Goal: Task Accomplishment & Management: Use online tool/utility

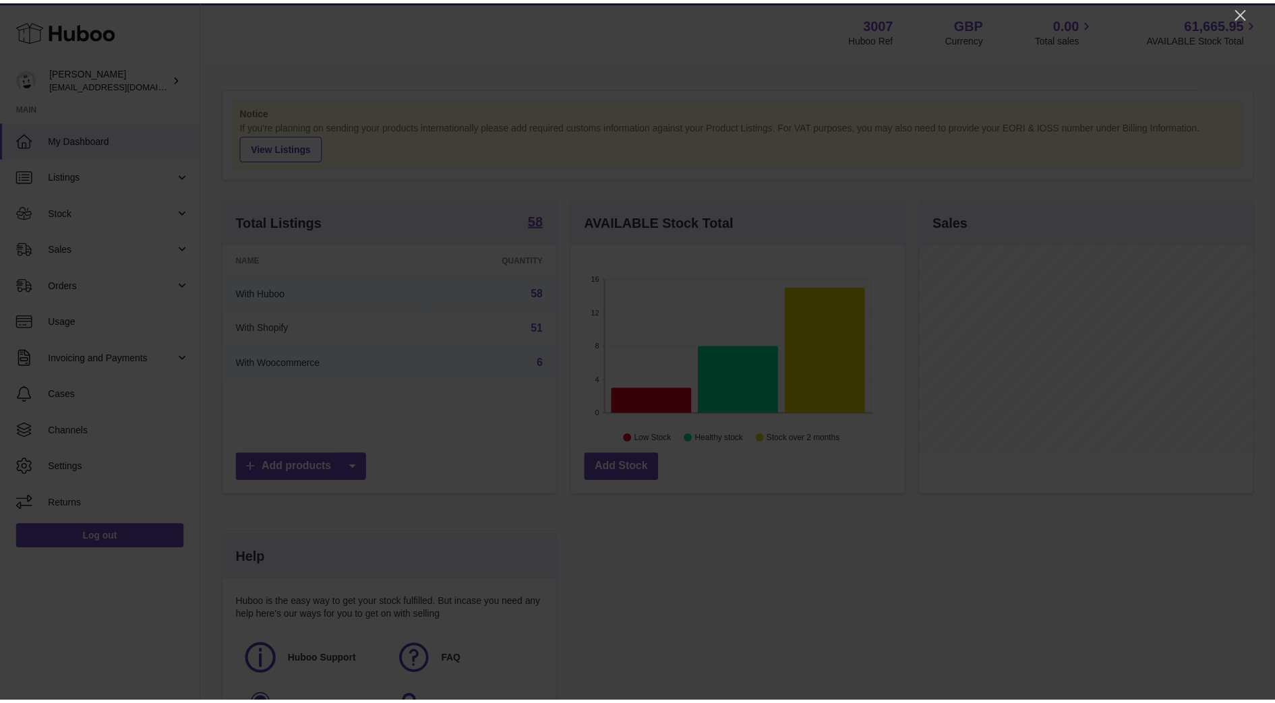
scroll to position [210, 337]
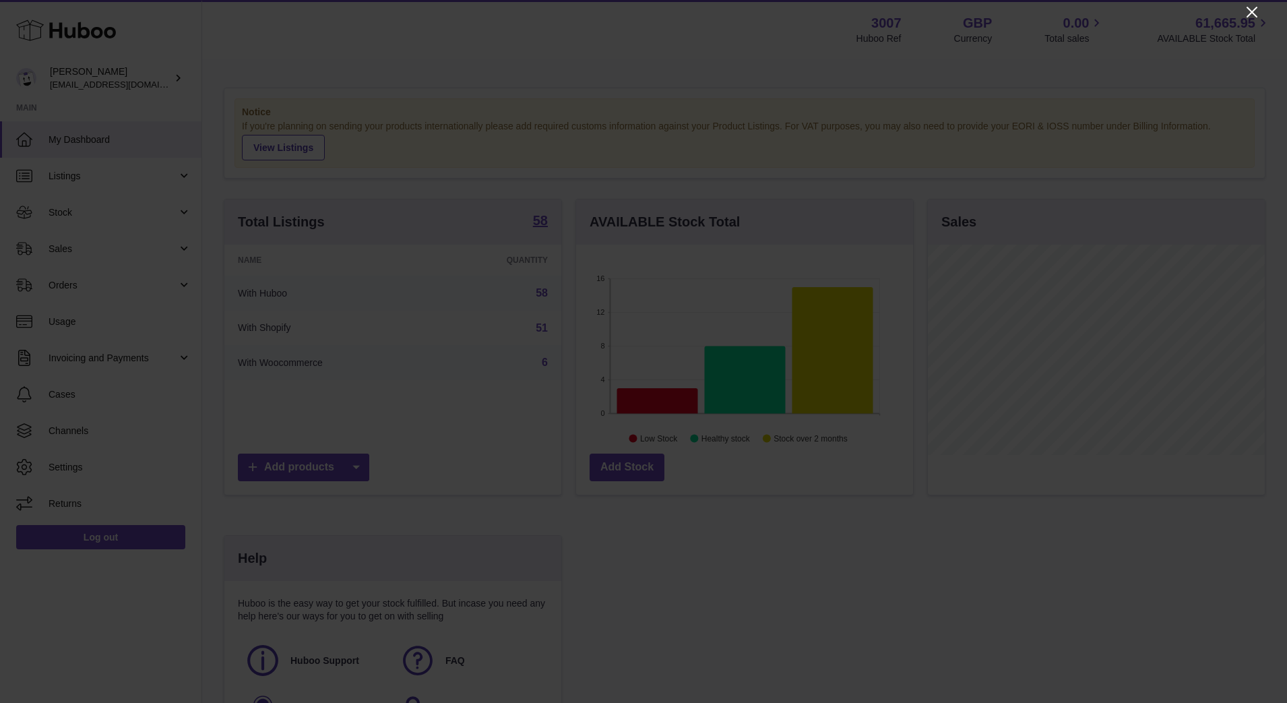
click at [1248, 10] on icon "Close" at bounding box center [1252, 12] width 16 height 16
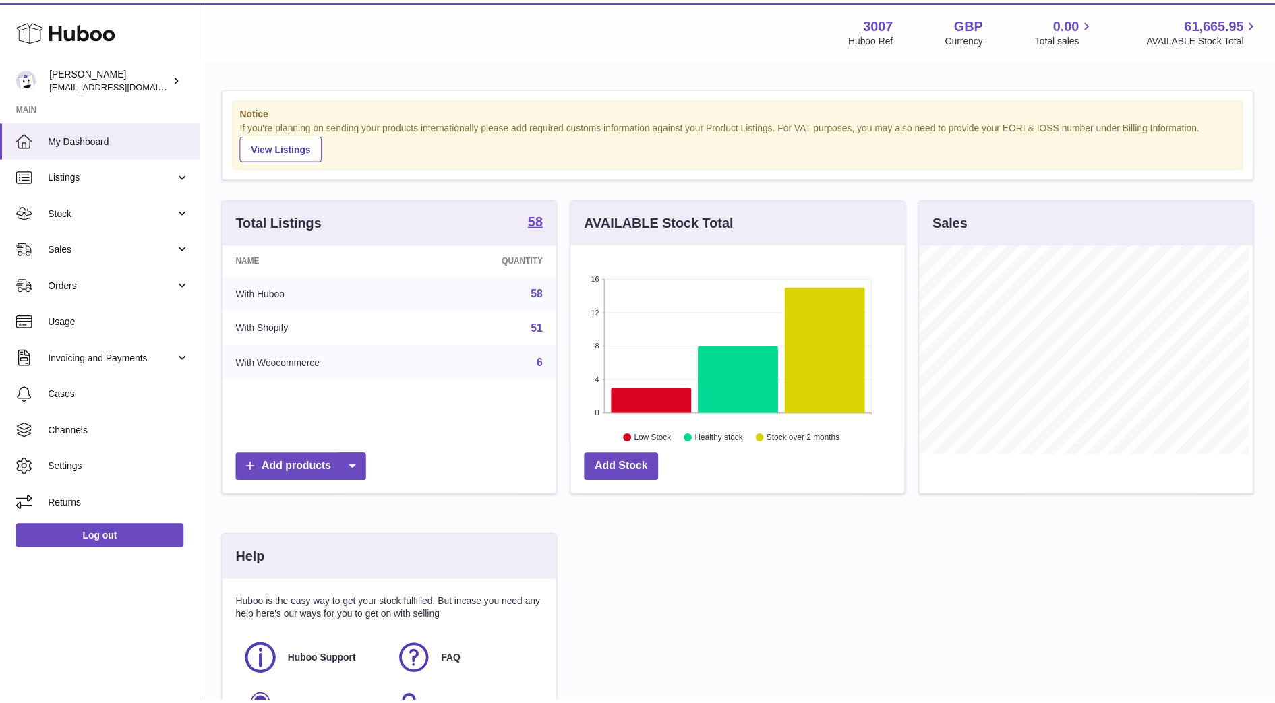
scroll to position [673813, 673690]
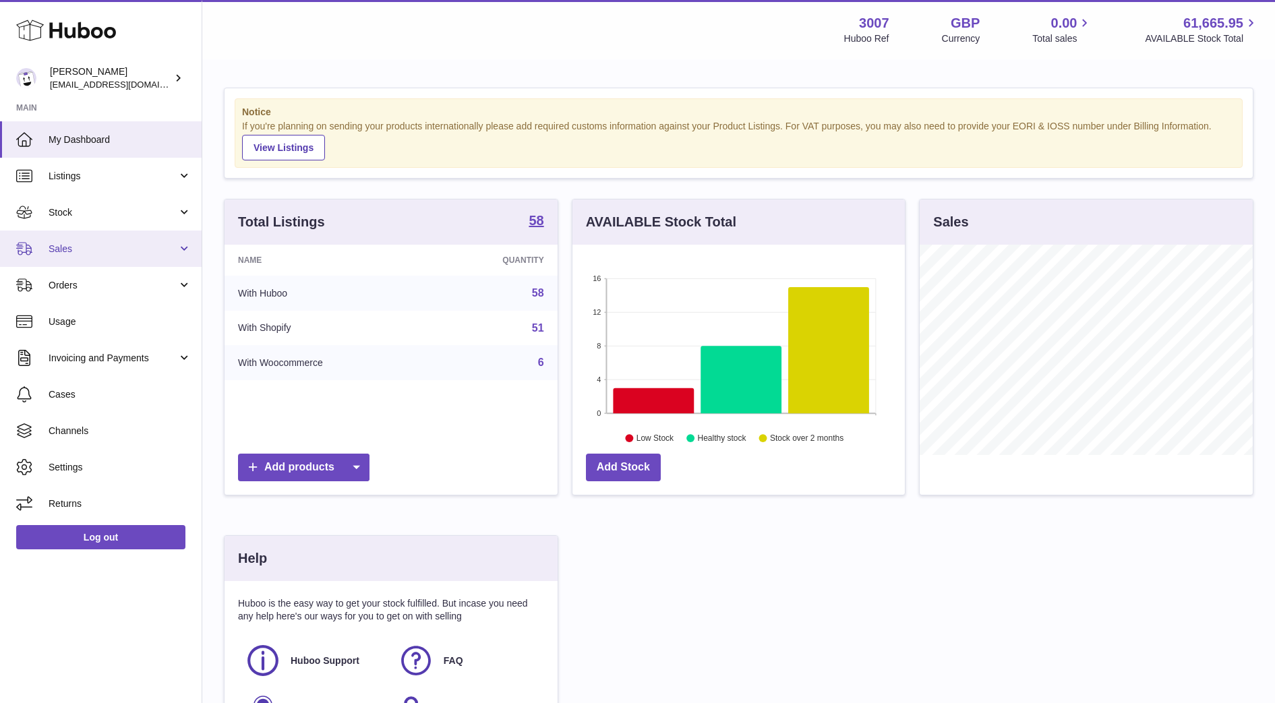
click at [50, 255] on link "Sales" at bounding box center [101, 249] width 202 height 36
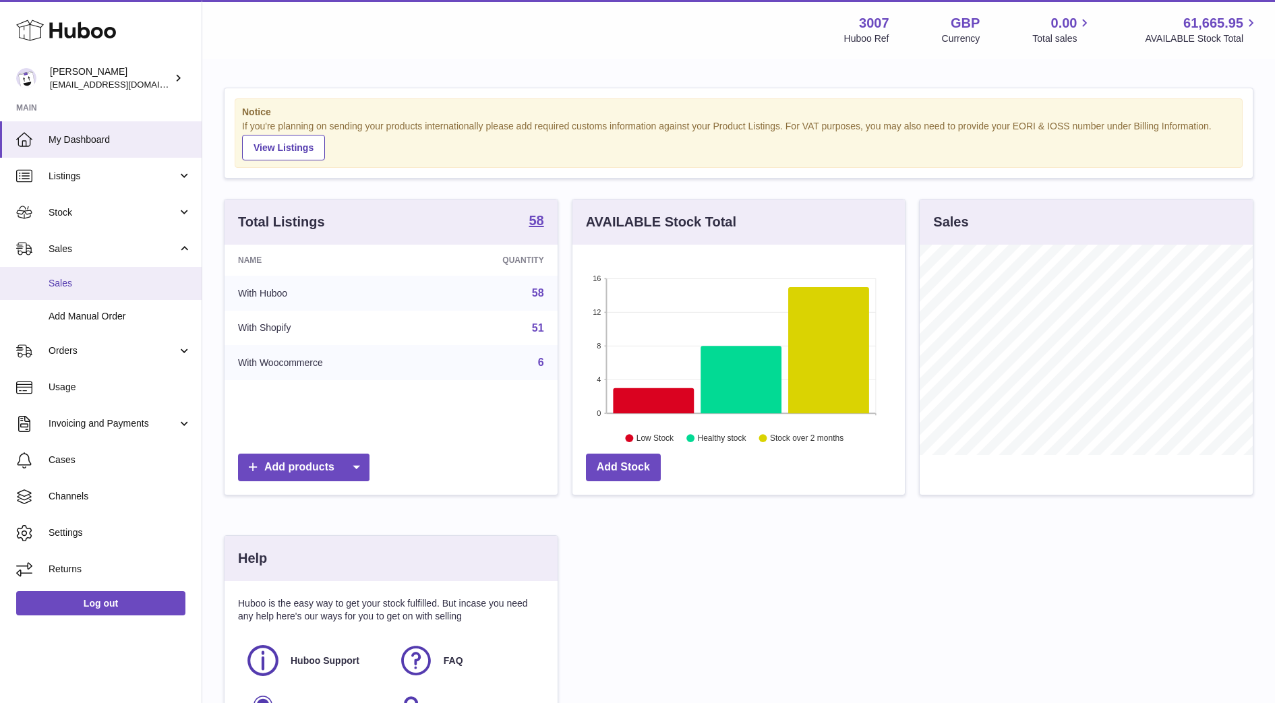
click at [61, 291] on link "Sales" at bounding box center [101, 283] width 202 height 33
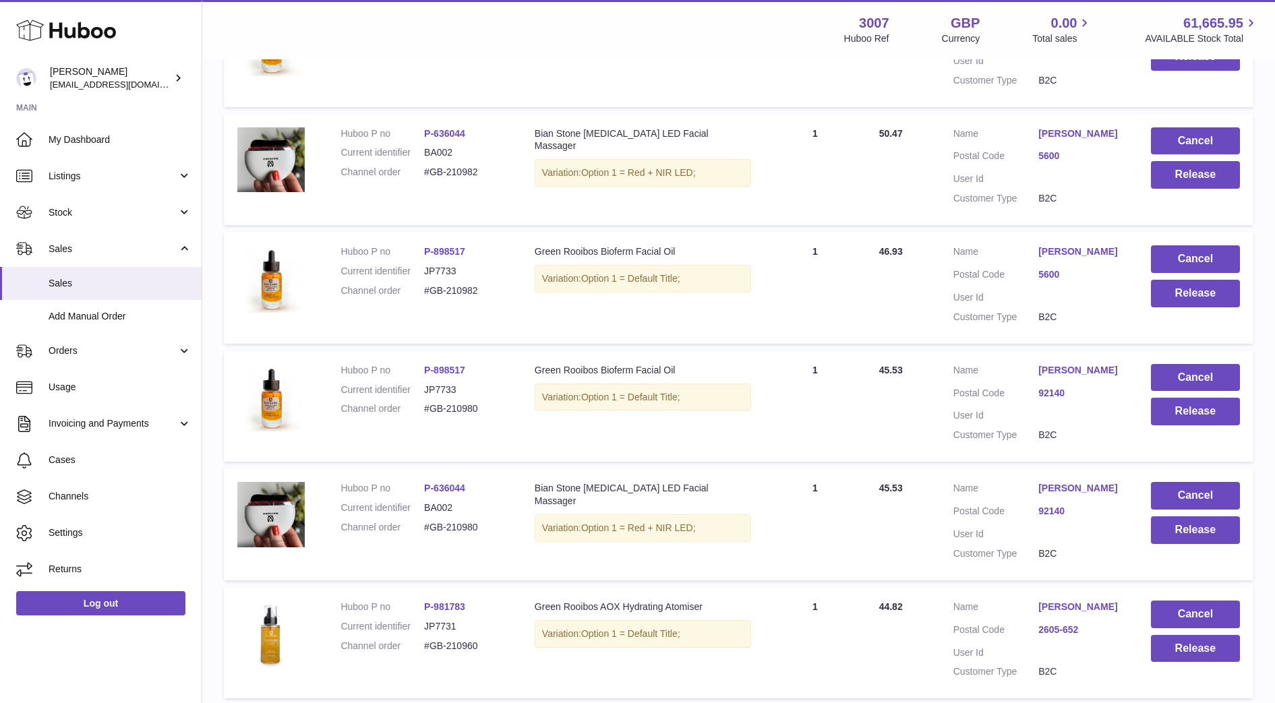
scroll to position [460, 0]
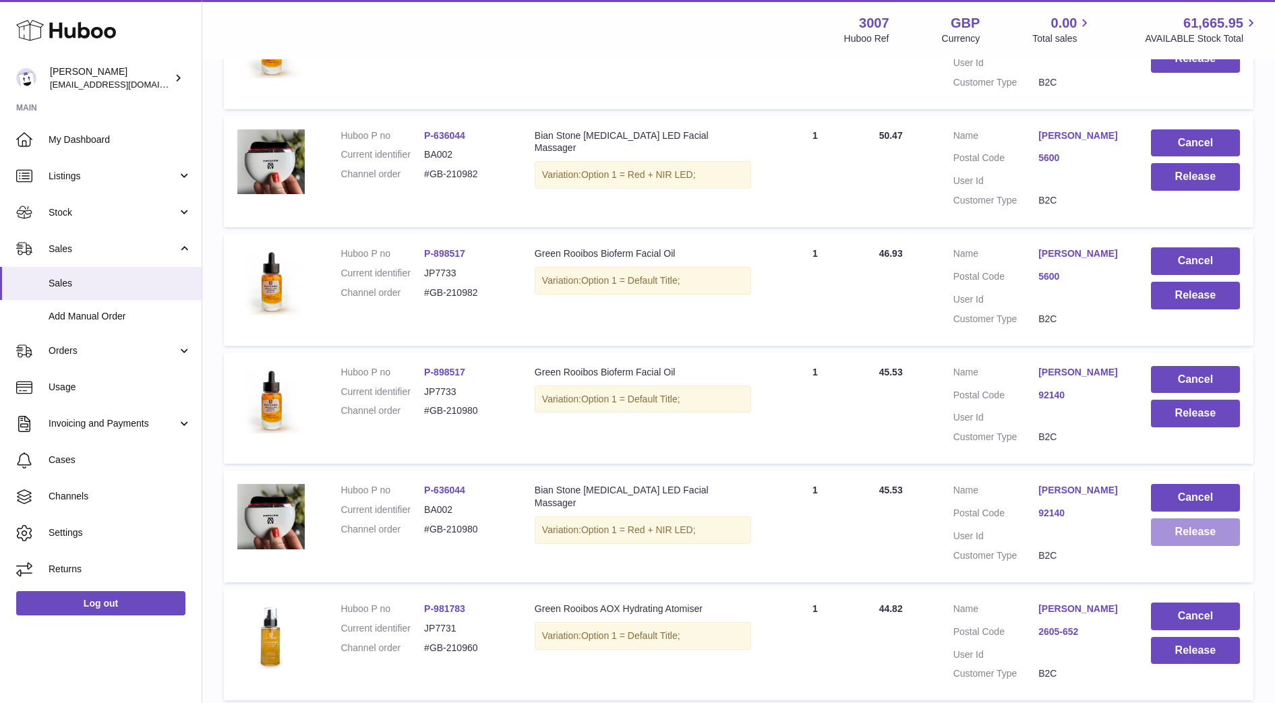
click at [1171, 546] on button "Release" at bounding box center [1195, 532] width 89 height 28
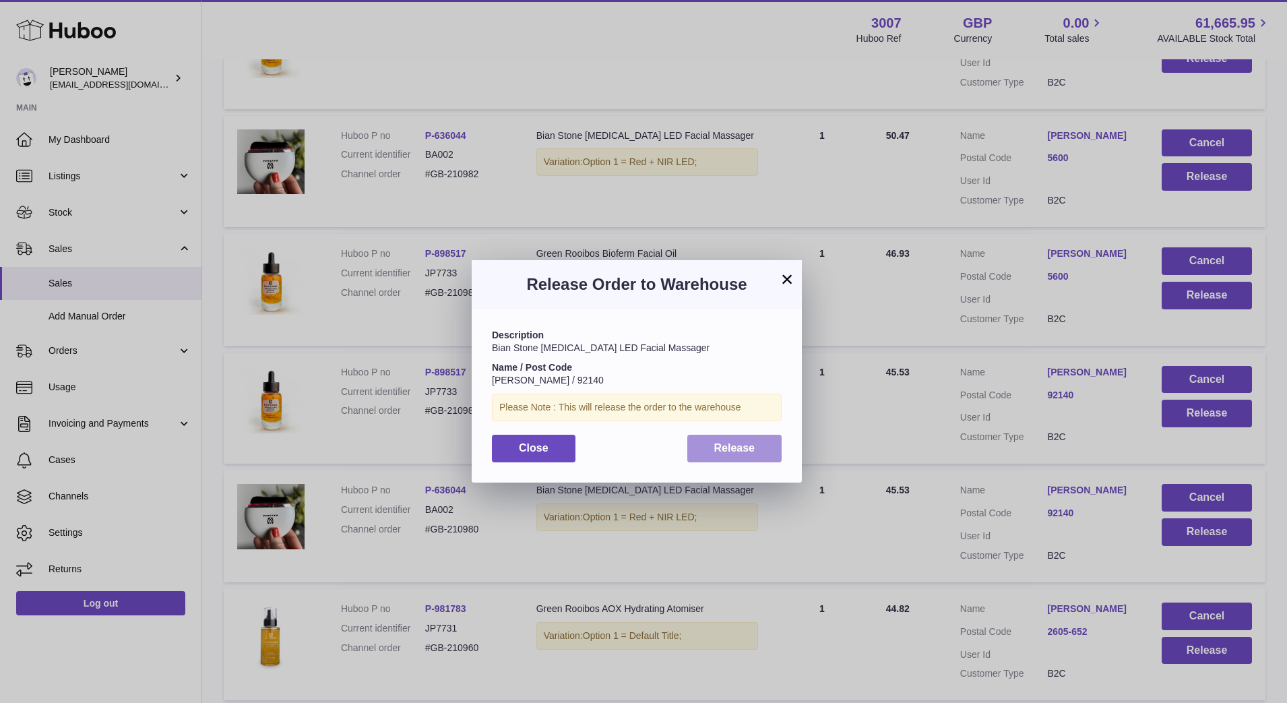
click at [734, 441] on button "Release" at bounding box center [735, 449] width 95 height 28
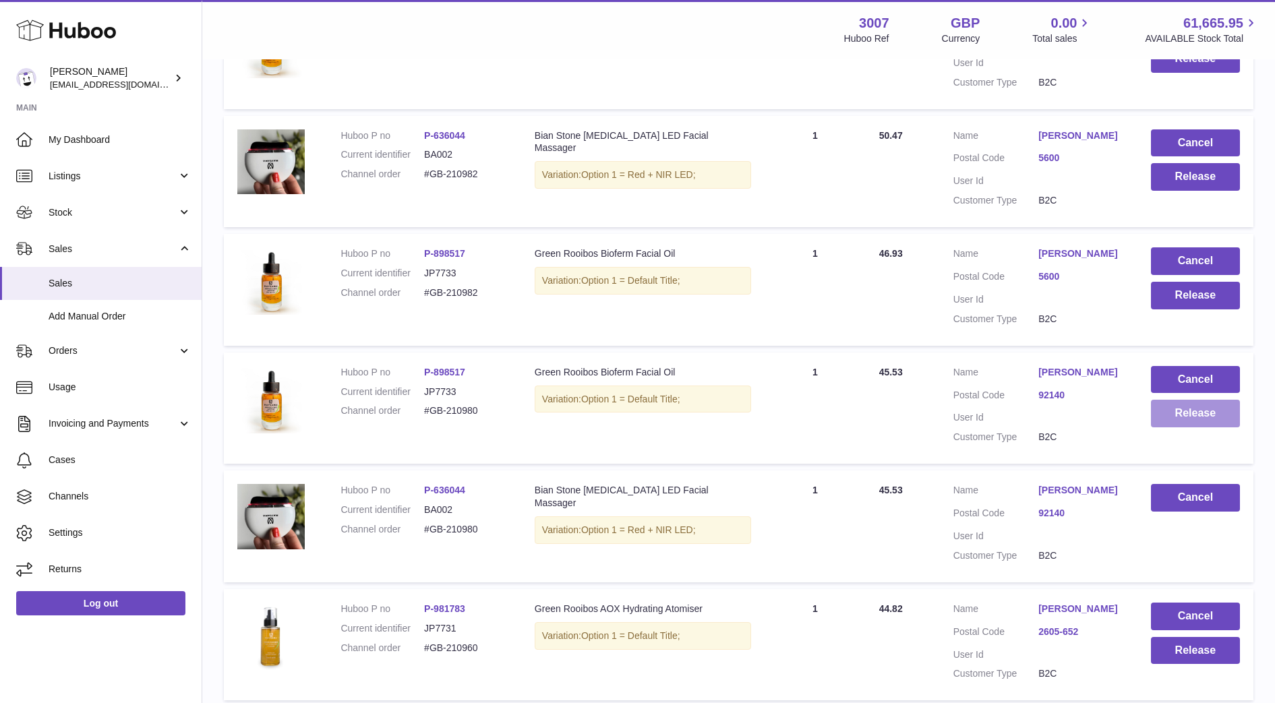
click at [1167, 427] on button "Release" at bounding box center [1195, 414] width 89 height 28
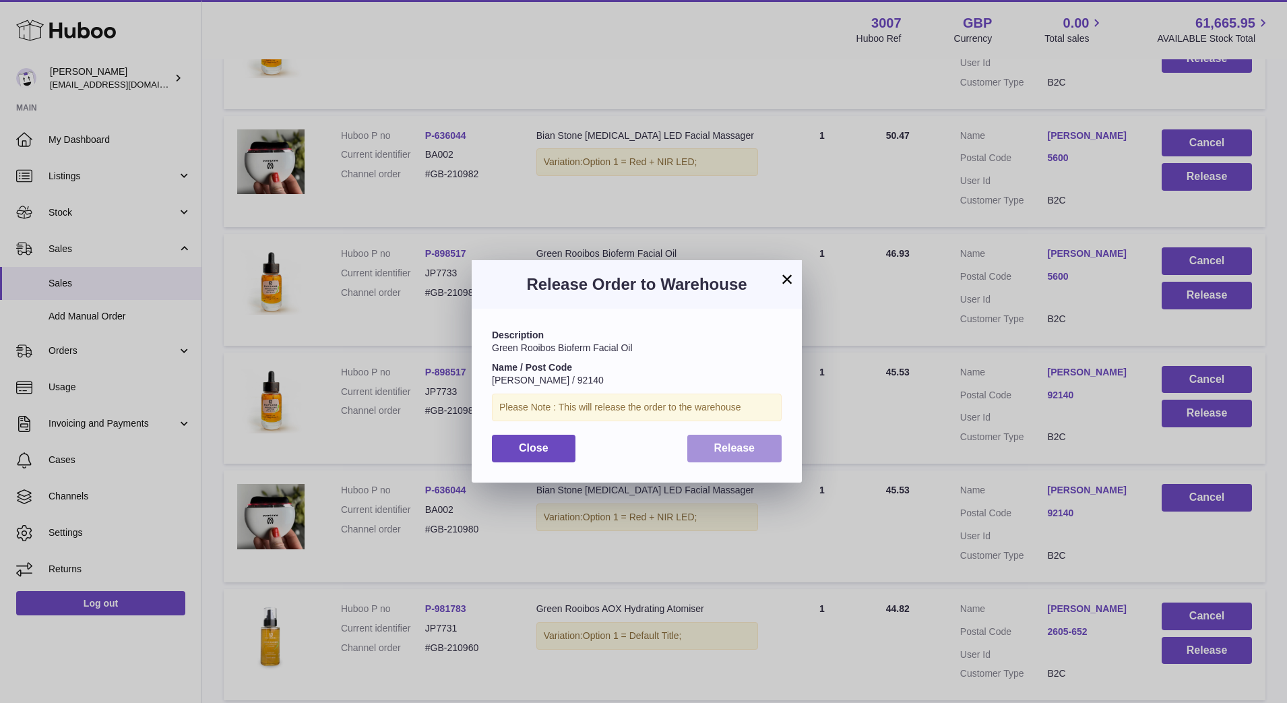
click at [751, 441] on button "Release" at bounding box center [735, 449] width 95 height 28
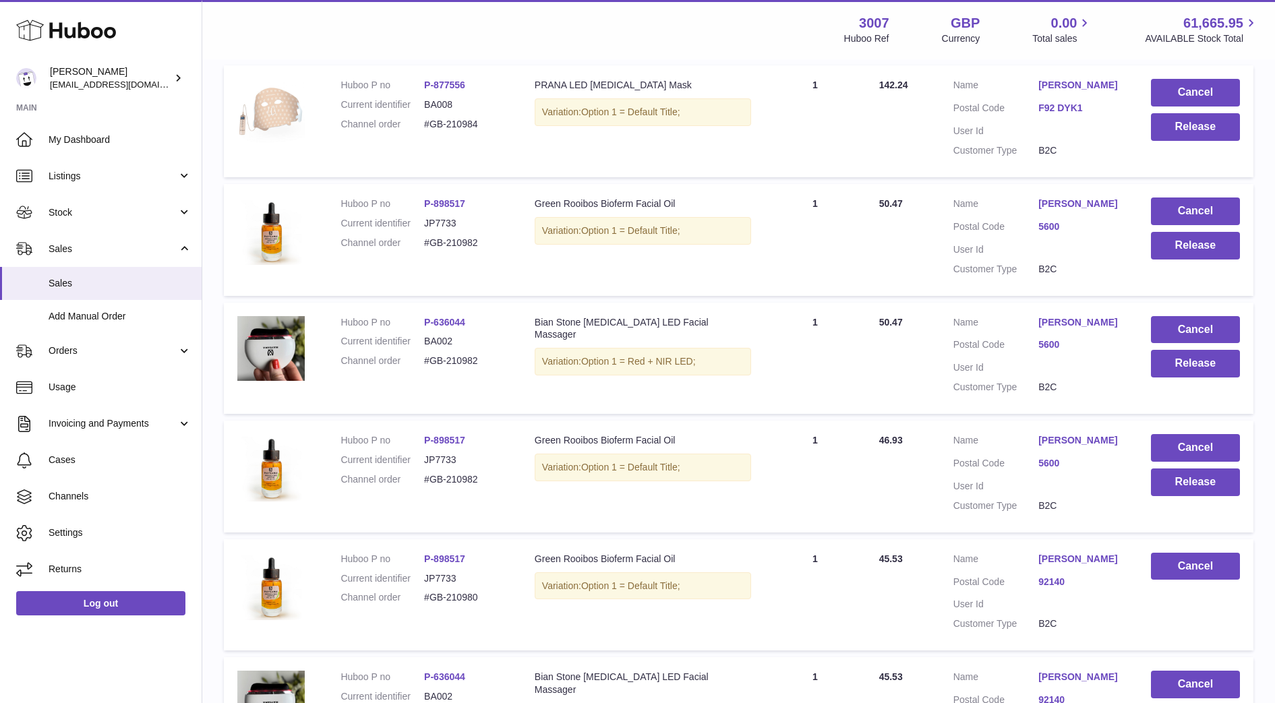
scroll to position [244, 0]
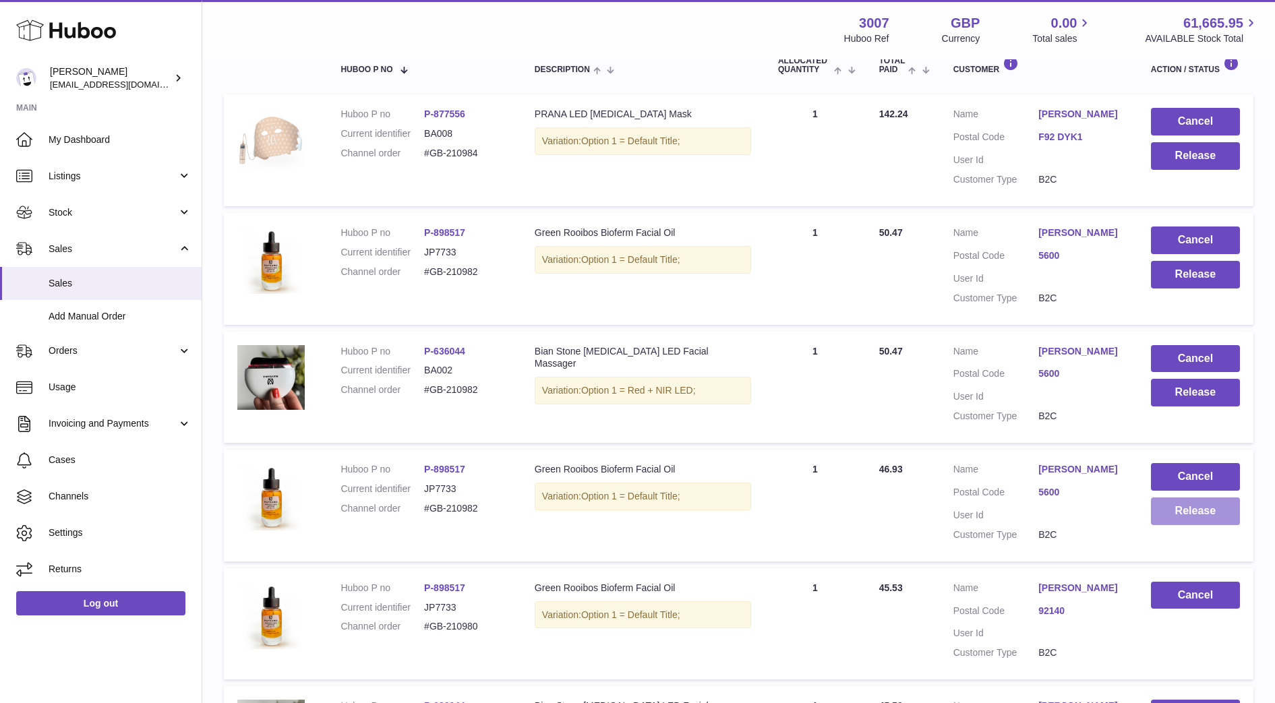
click at [1190, 524] on button "Release" at bounding box center [1195, 511] width 89 height 28
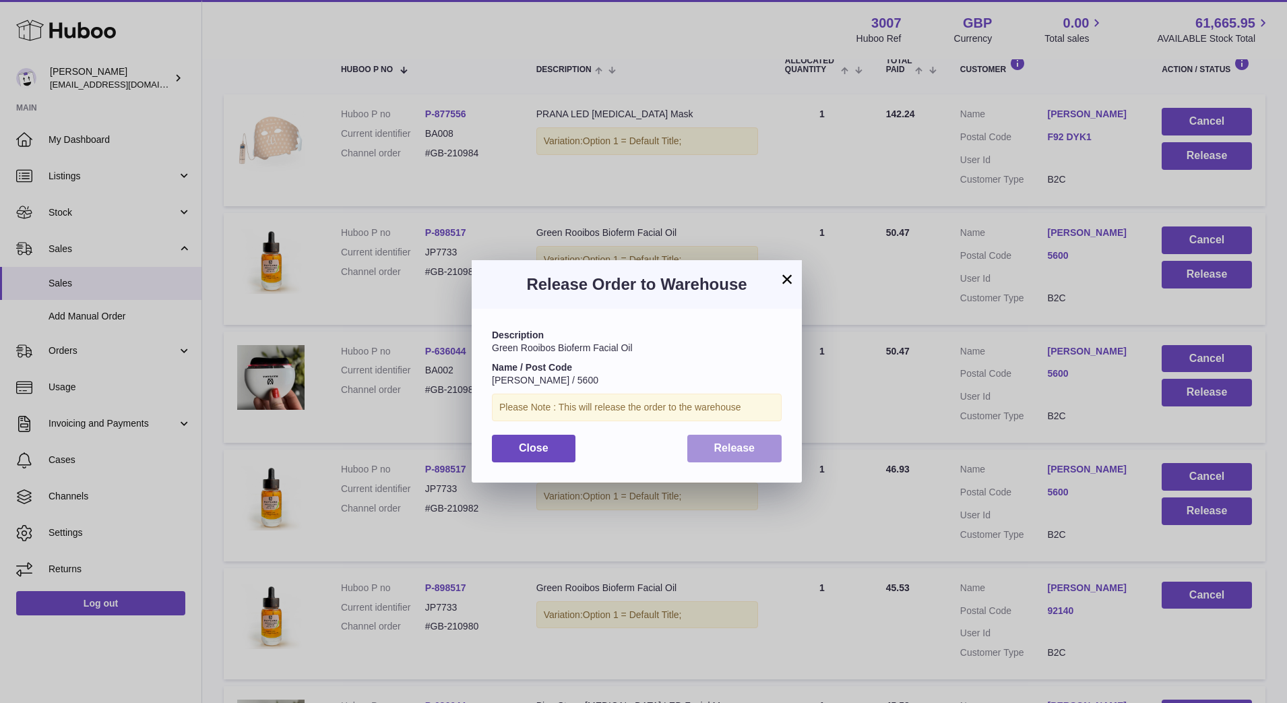
click at [760, 453] on button "Release" at bounding box center [735, 449] width 95 height 28
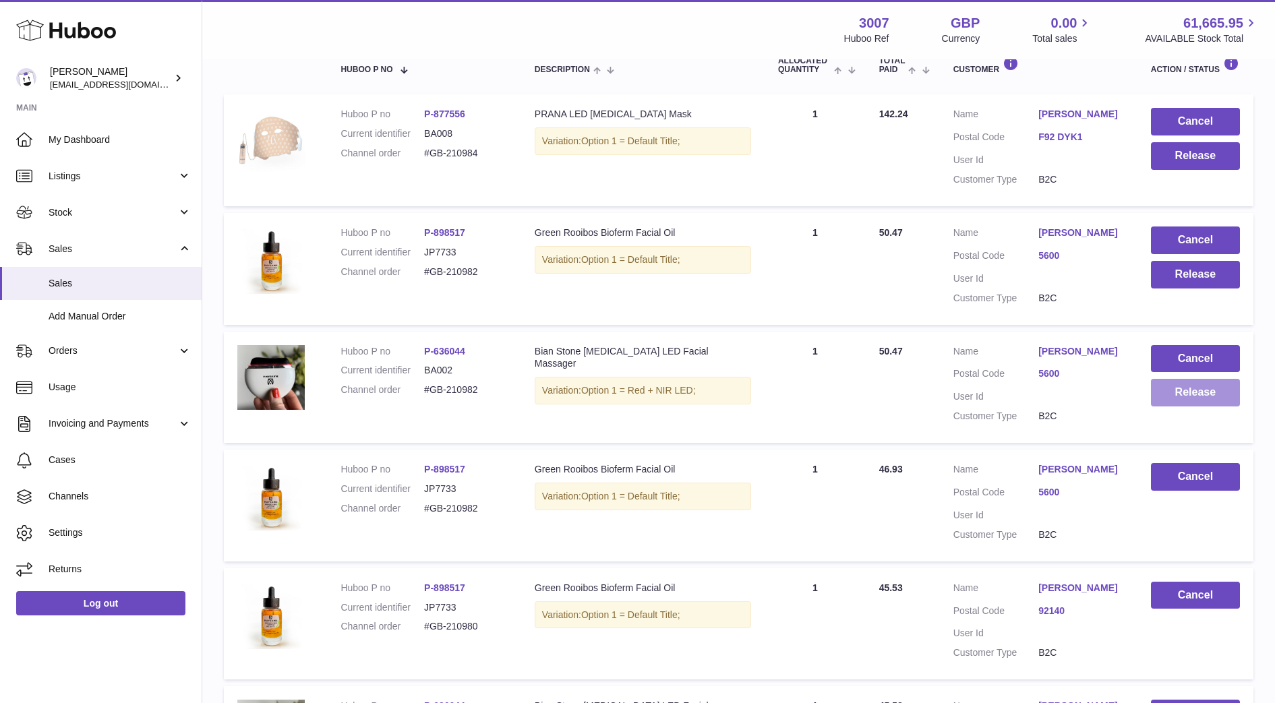
click at [1155, 404] on button "Release" at bounding box center [1195, 393] width 89 height 28
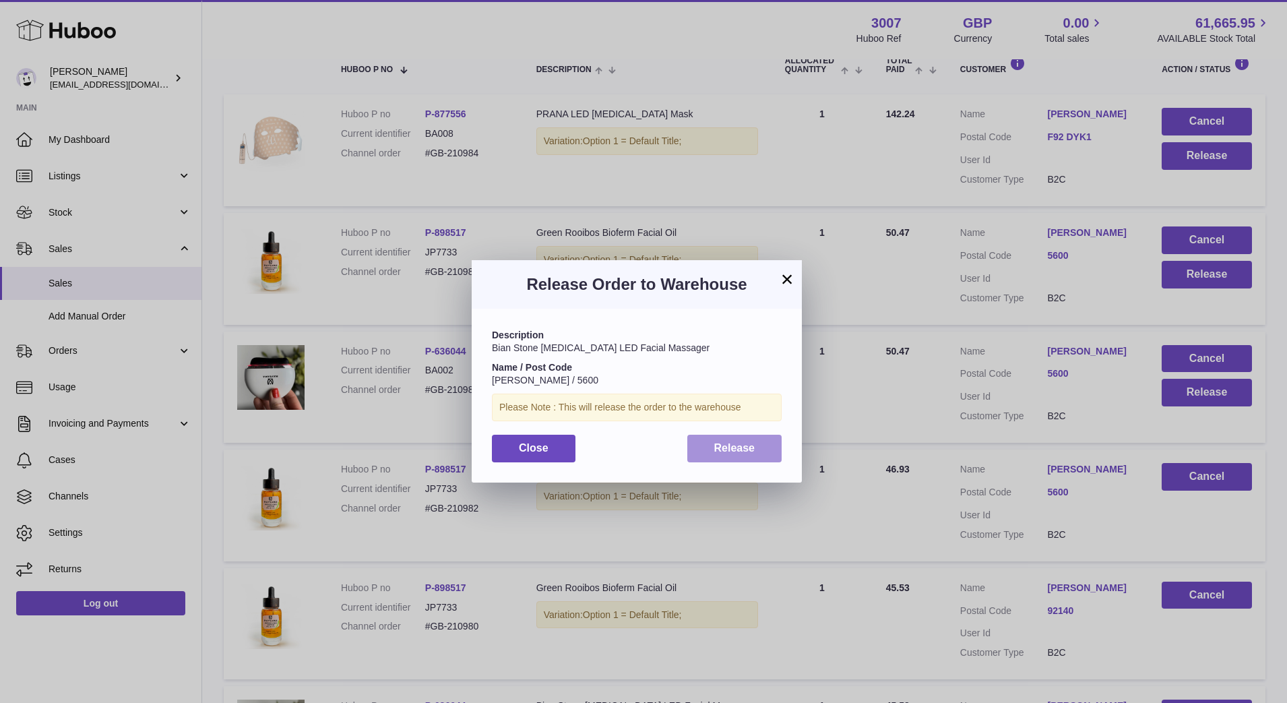
click at [768, 454] on button "Release" at bounding box center [735, 449] width 95 height 28
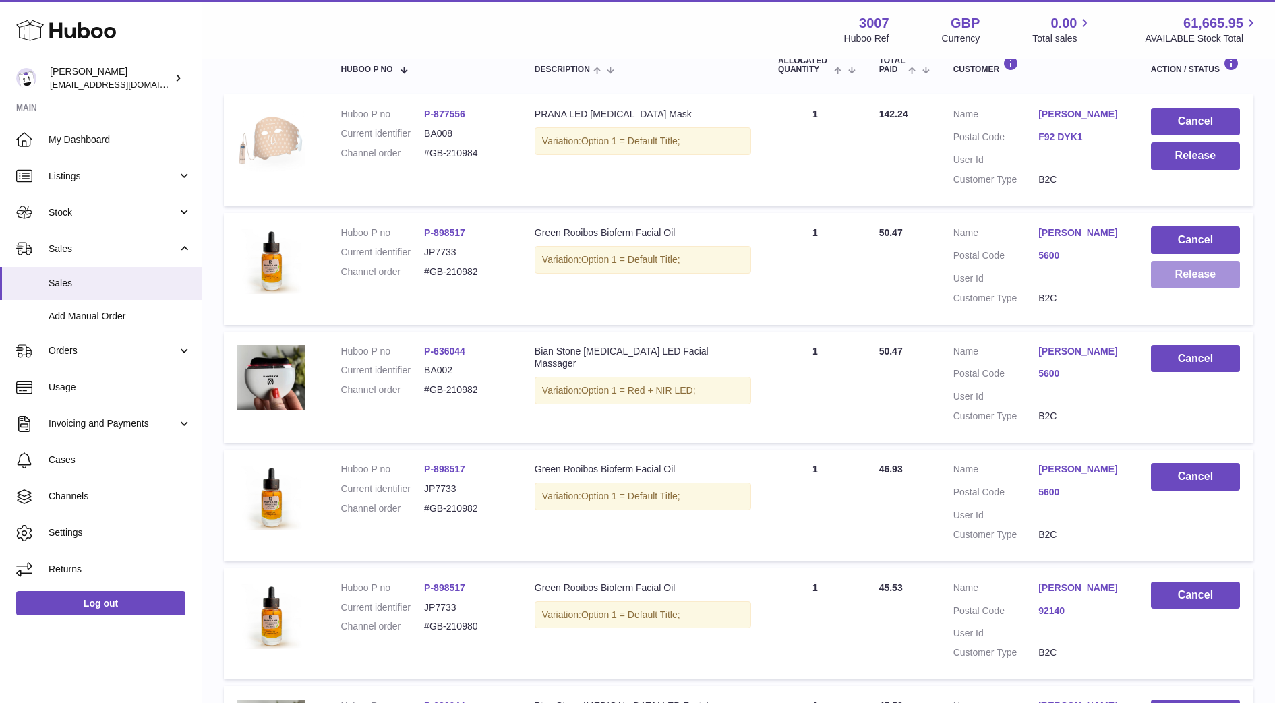
click at [1217, 288] on button "Release" at bounding box center [1195, 275] width 89 height 28
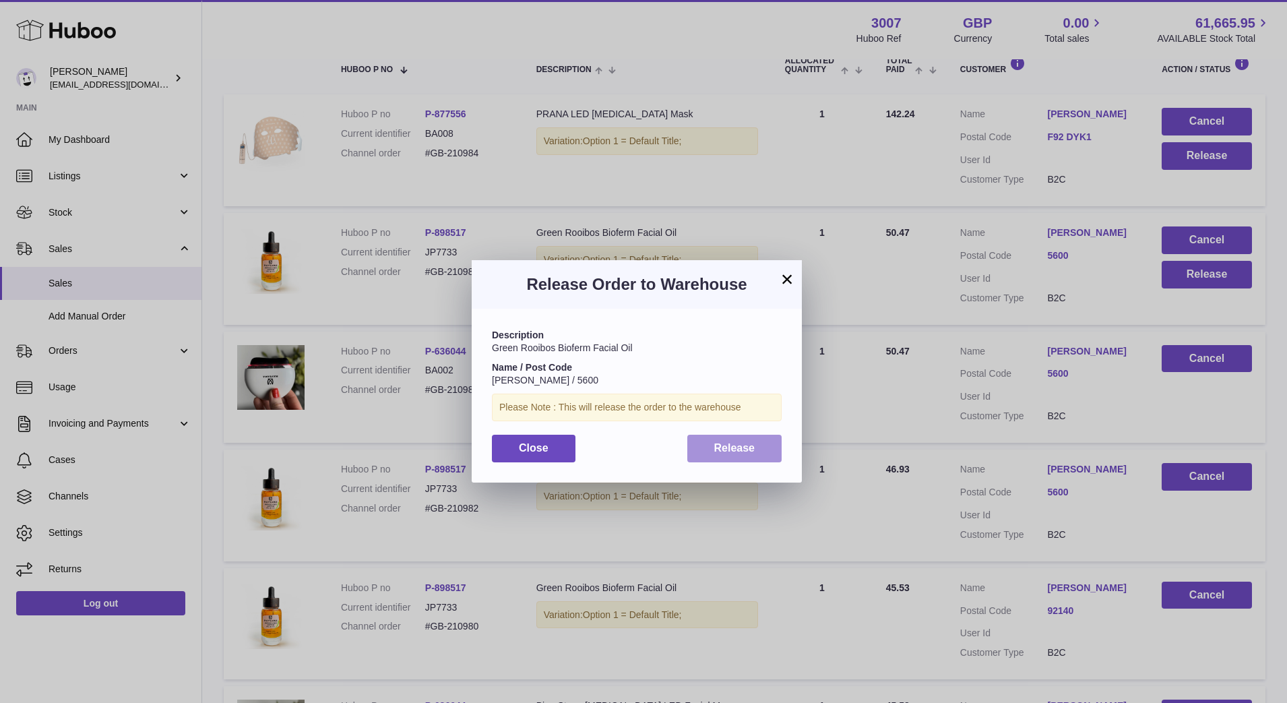
click at [741, 444] on span "Release" at bounding box center [734, 447] width 41 height 11
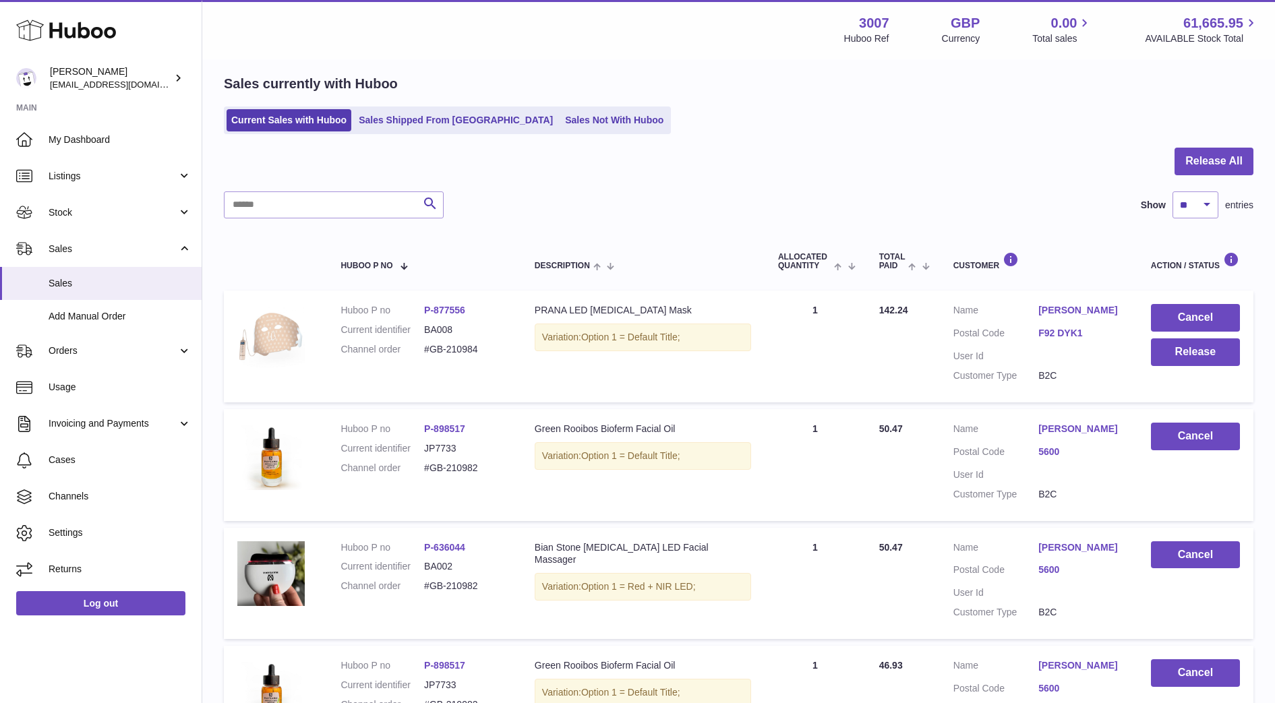
scroll to position [0, 0]
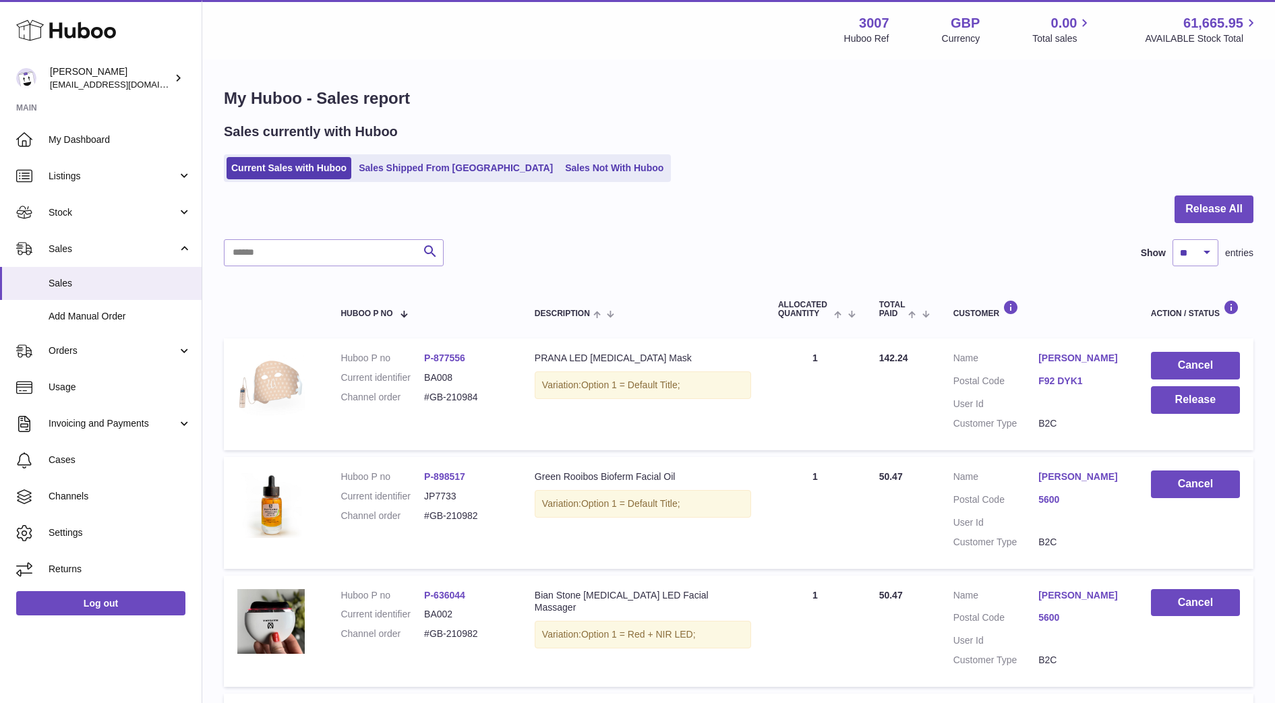
click at [1064, 388] on link "F92 DYK1" at bounding box center [1081, 381] width 86 height 13
click at [1049, 222] on div at bounding box center [637, 351] width 1275 height 703
